Goal: Task Accomplishment & Management: Use online tool/utility

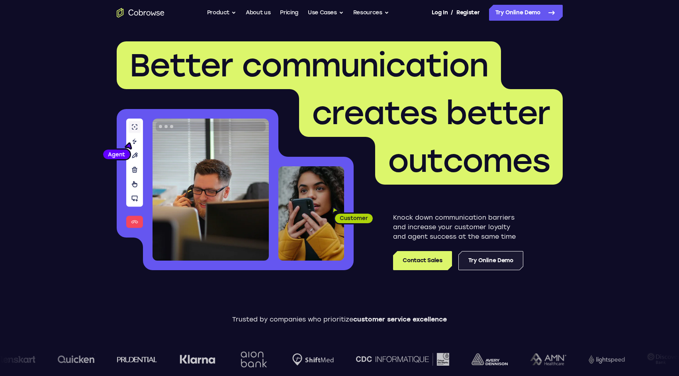
click at [495, 252] on link "Try Online Demo" at bounding box center [490, 260] width 65 height 19
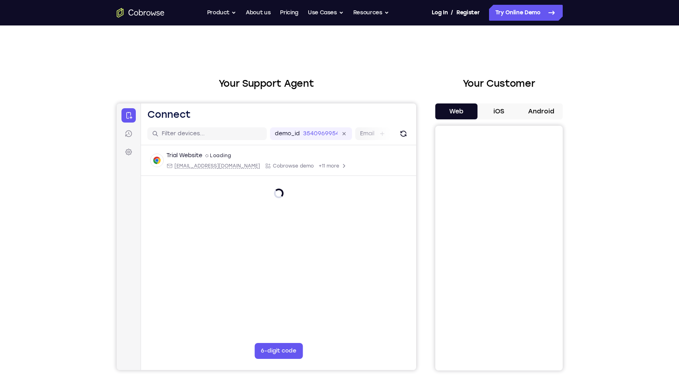
click at [539, 115] on button "Android" at bounding box center [541, 112] width 43 height 16
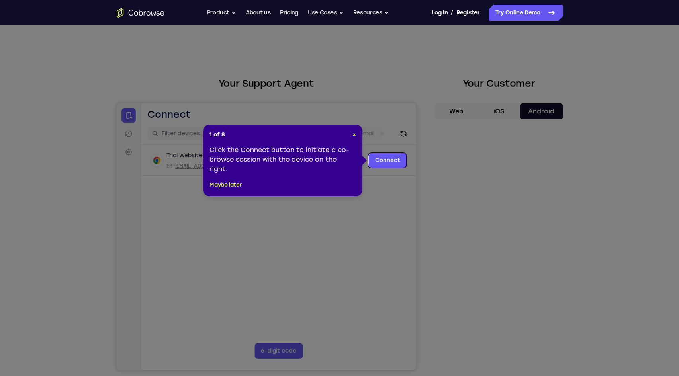
click at [351, 134] on header "1 of 8 ×" at bounding box center [282, 135] width 147 height 8
click at [353, 133] on span "×" at bounding box center [354, 134] width 4 height 7
